Goal: Contribute content

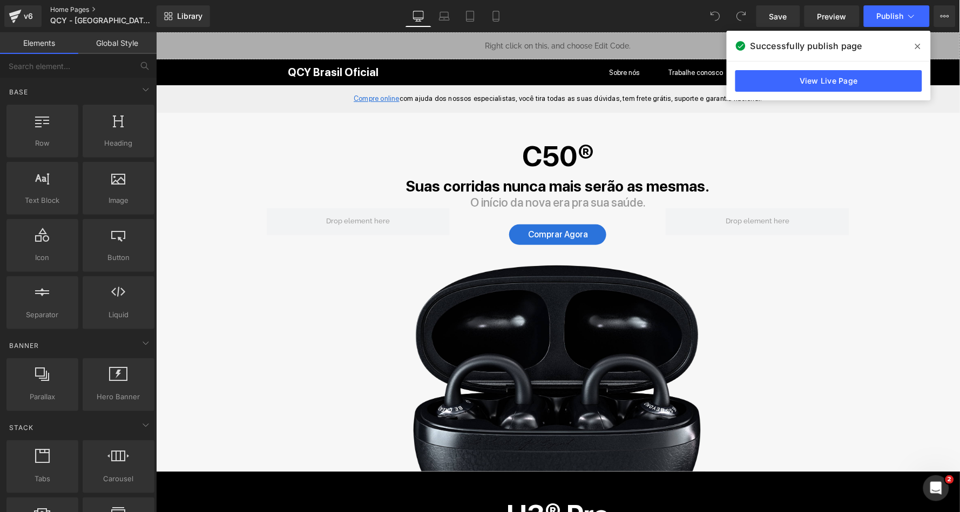
click at [70, 9] on link "Home Pages" at bounding box center [111, 9] width 122 height 9
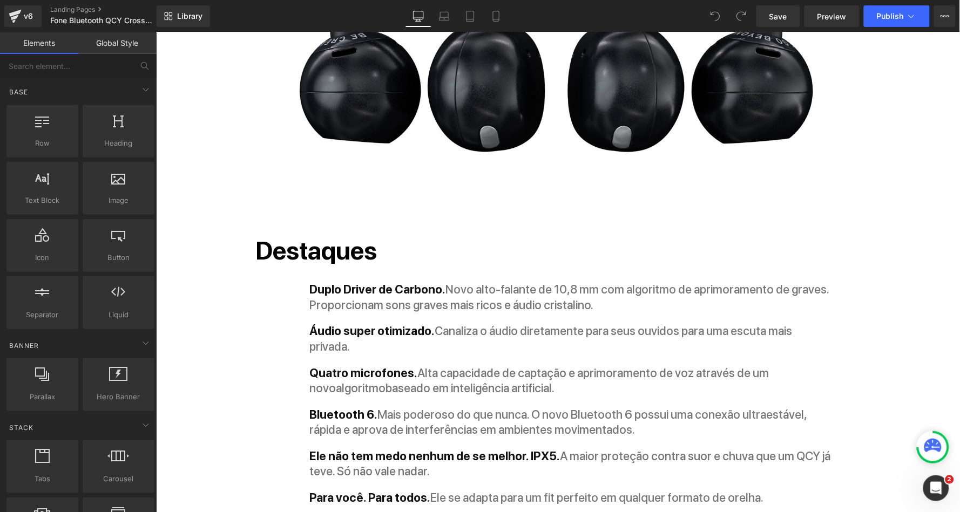
scroll to position [1091, 0]
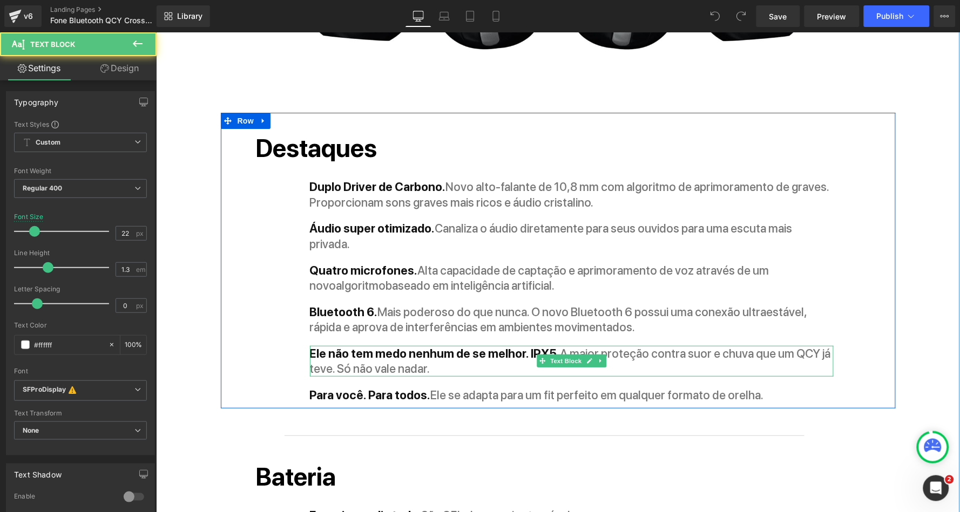
click at [502, 346] on strong "Ele não tem medo nenhum de se melhor. IPX5." at bounding box center [434, 353] width 250 height 14
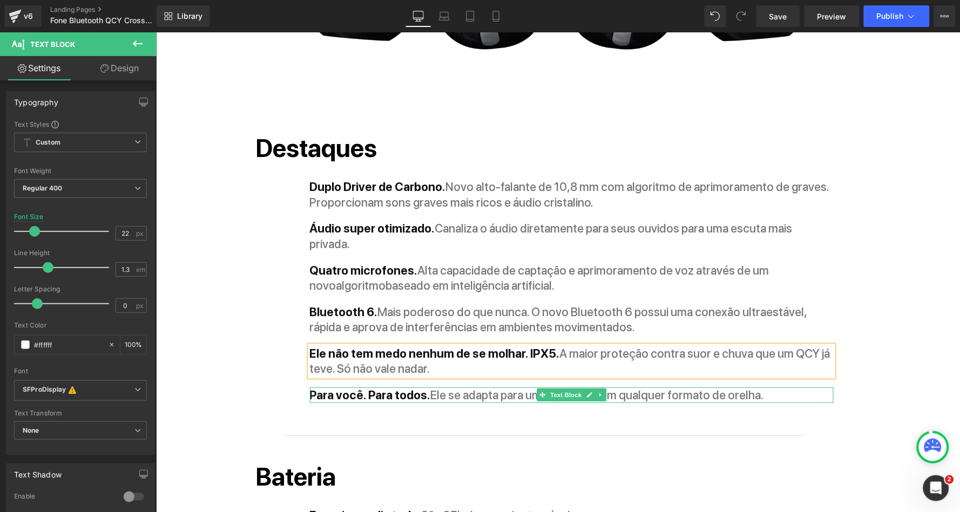
click at [564, 388] on span "Text Block" at bounding box center [565, 394] width 36 height 13
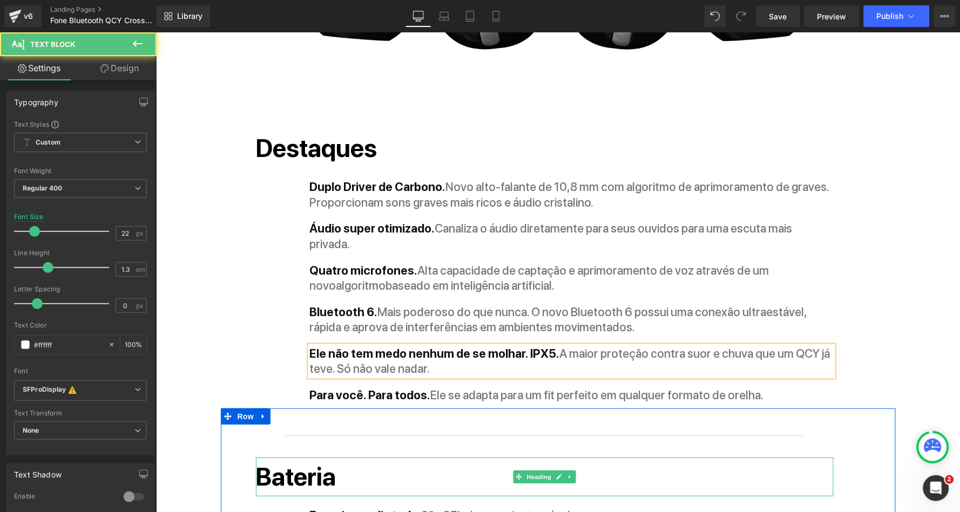
click at [586, 457] on h2 "Bateria" at bounding box center [543, 476] width 577 height 39
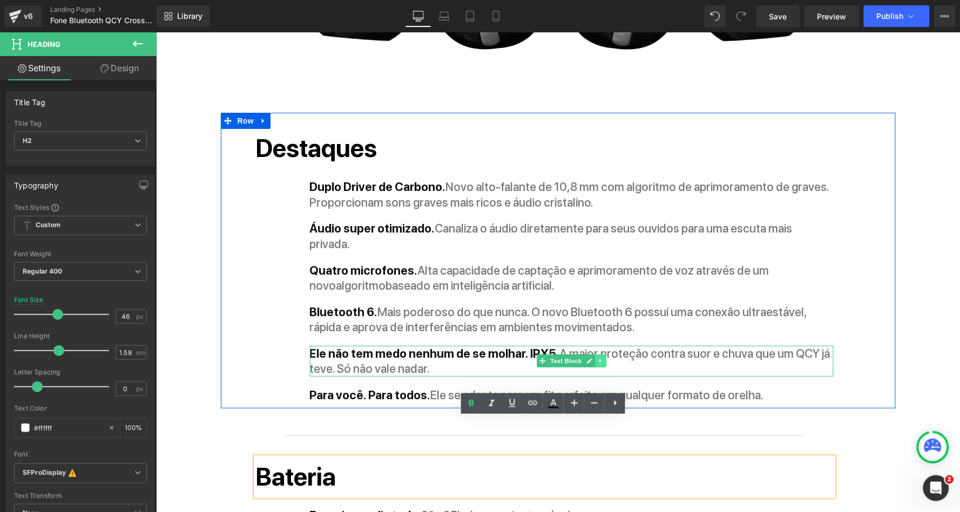
click at [594, 354] on link at bounding box center [599, 360] width 11 height 13
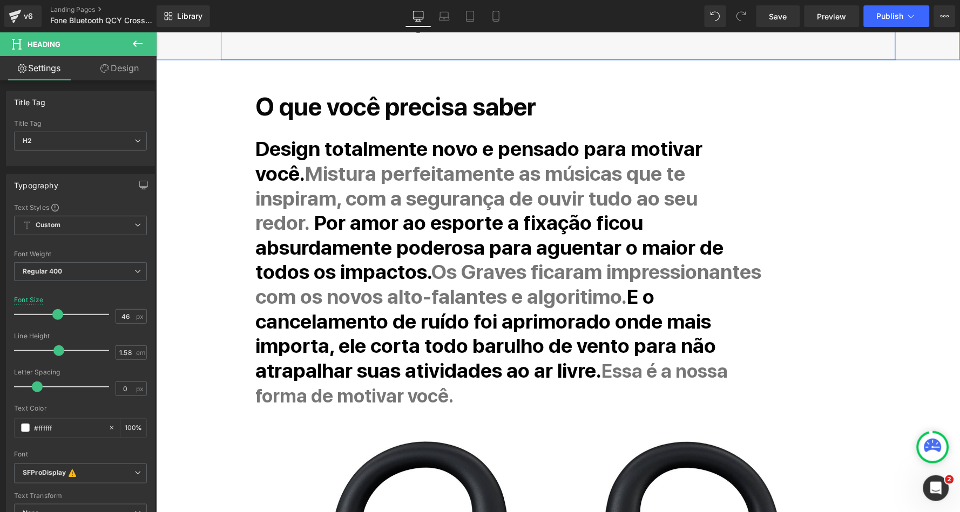
scroll to position [372, 0]
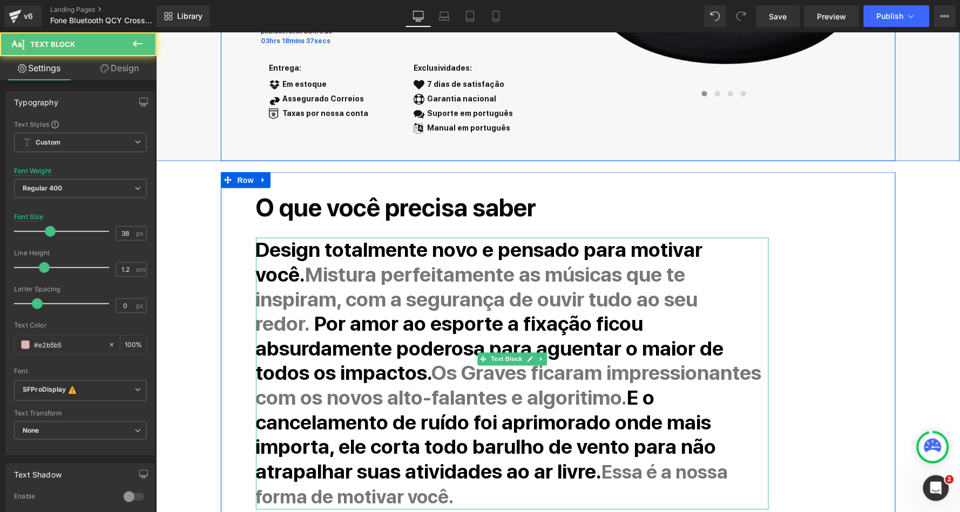
click at [315, 383] on strong "Os Graves ficaram impressionantes com os novos alto-falantes e algoritimo." at bounding box center [508, 385] width 506 height 49
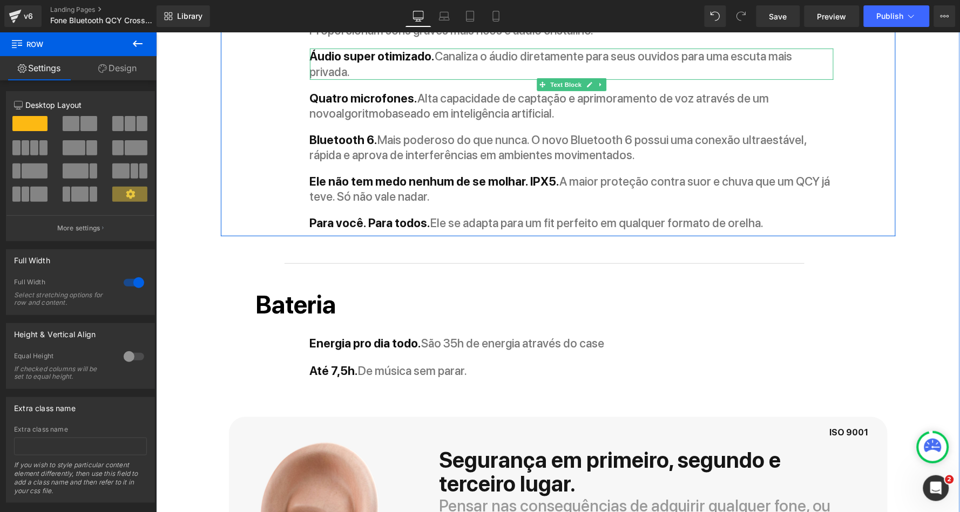
scroll to position [1269, 0]
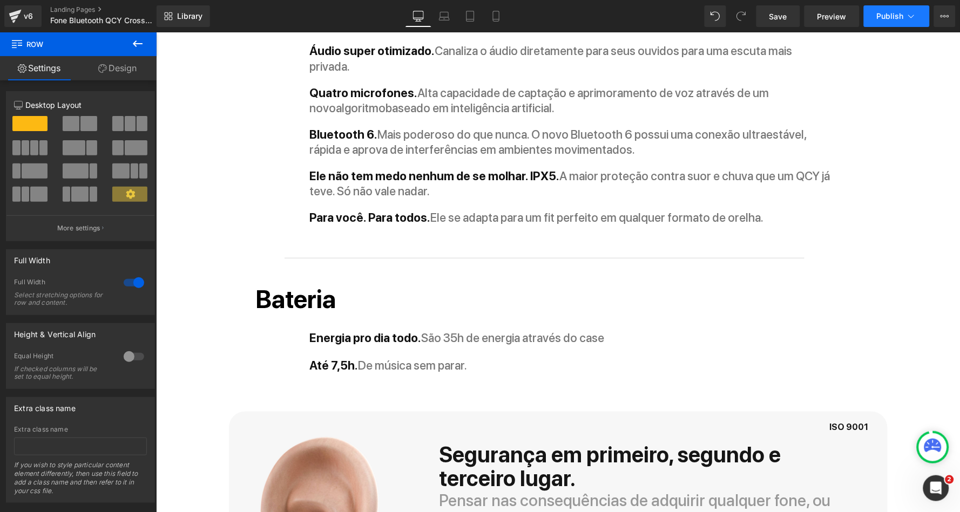
click at [889, 15] on span "Publish" at bounding box center [889, 16] width 27 height 9
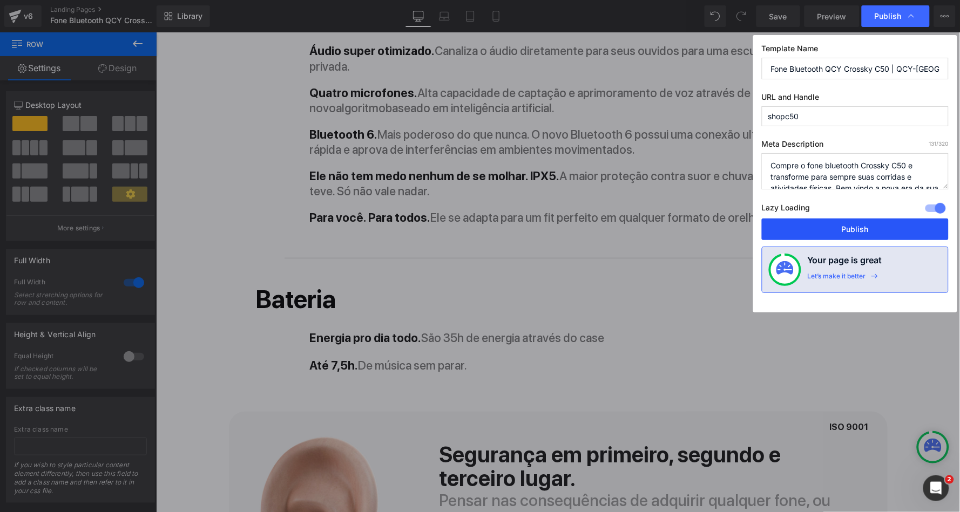
click at [829, 239] on button "Publish" at bounding box center [854, 230] width 187 height 22
